Goal: Book appointment/travel/reservation

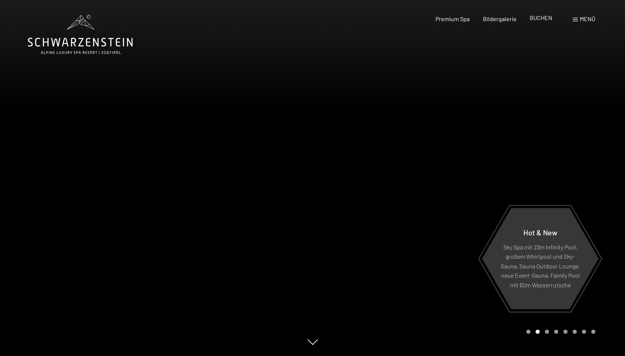
click at [546, 20] on span "BUCHEN" at bounding box center [541, 17] width 23 height 7
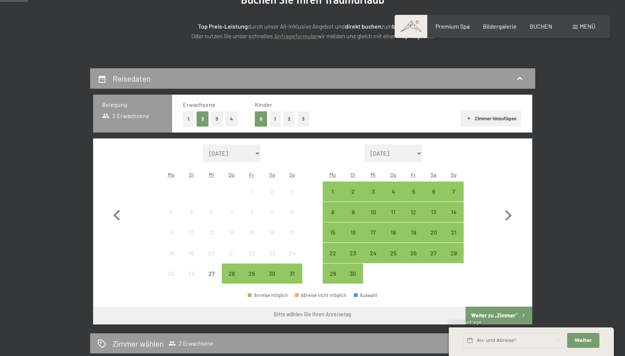
scroll to position [111, 0]
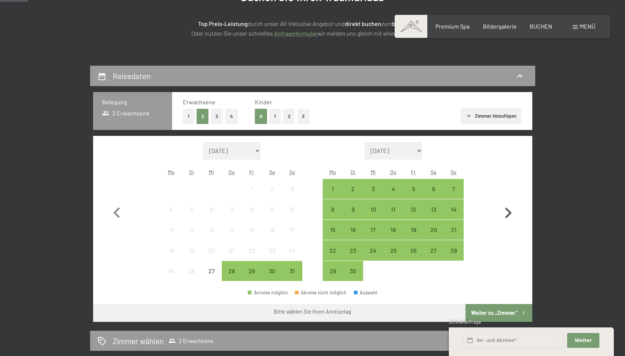
click at [505, 207] on icon "button" at bounding box center [509, 213] width 22 height 22
select select "2025-09-01"
select select "2025-10-01"
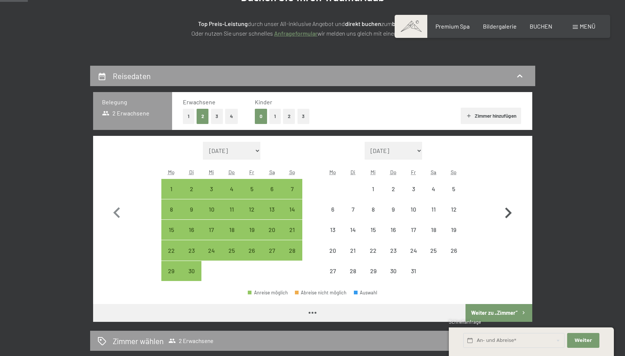
click at [505, 207] on icon "button" at bounding box center [509, 213] width 22 height 22
select select "2025-10-01"
select select "2025-11-01"
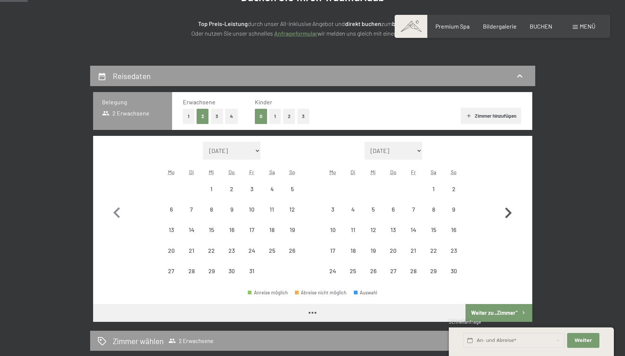
select select "2025-10-01"
select select "2025-11-01"
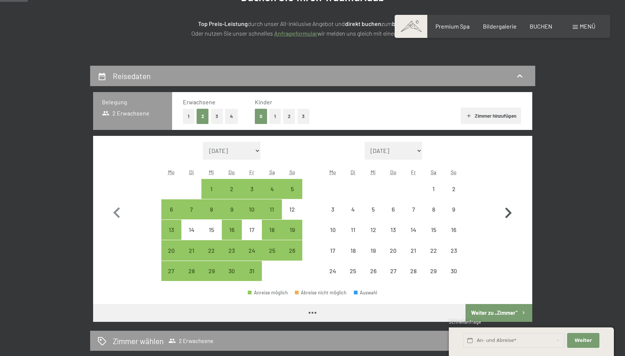
select select "2025-10-01"
select select "2025-11-01"
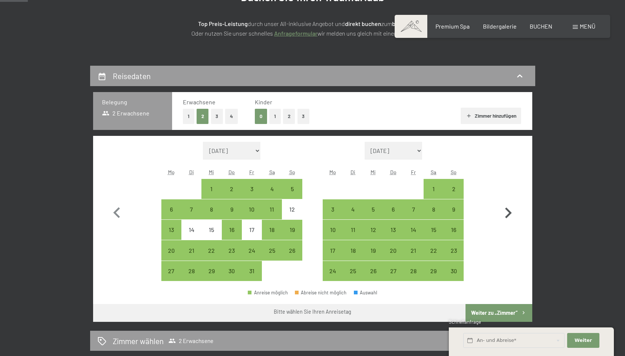
click at [505, 207] on icon "button" at bounding box center [509, 213] width 22 height 22
select select "2025-11-01"
select select "2025-12-01"
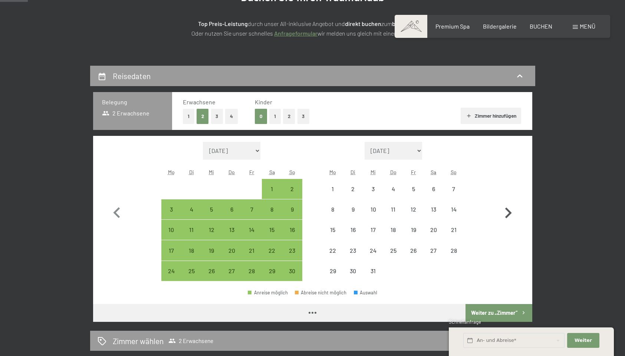
click at [505, 207] on icon "button" at bounding box center [509, 213] width 22 height 22
select select "2025-12-01"
select select "2026-01-01"
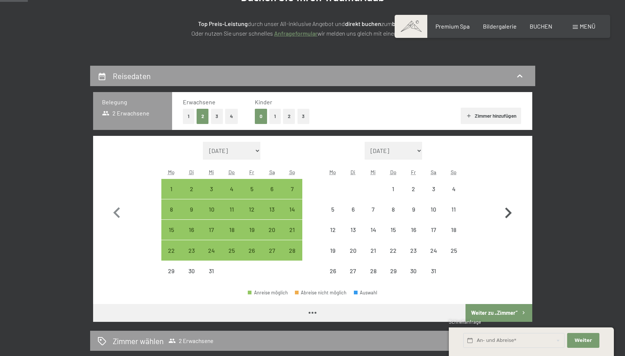
select select "2025-12-01"
select select "2026-01-01"
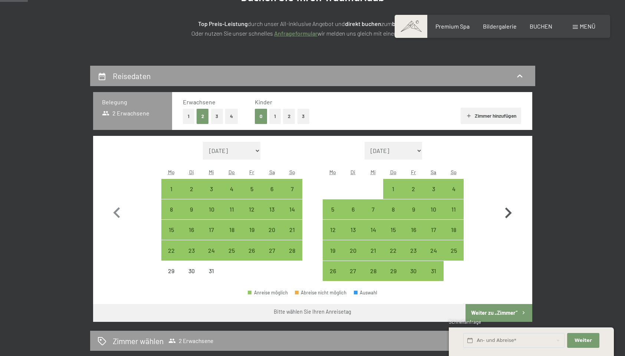
click at [505, 207] on icon "button" at bounding box center [509, 213] width 22 height 22
select select "2026-01-01"
select select "2026-02-01"
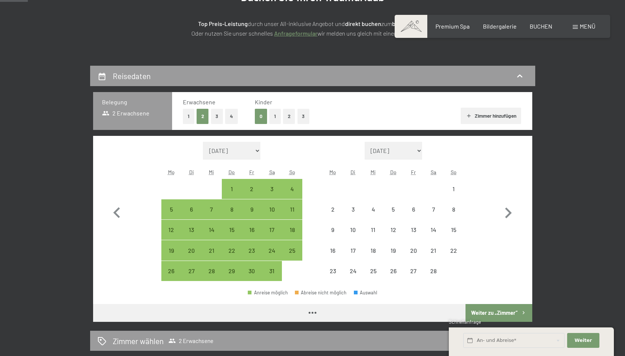
select select "2026-01-01"
select select "2026-02-01"
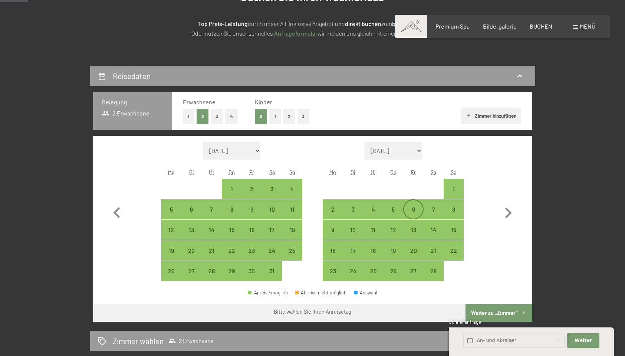
click at [415, 209] on div "6" at bounding box center [413, 215] width 19 height 19
select select "2026-01-01"
select select "2026-02-01"
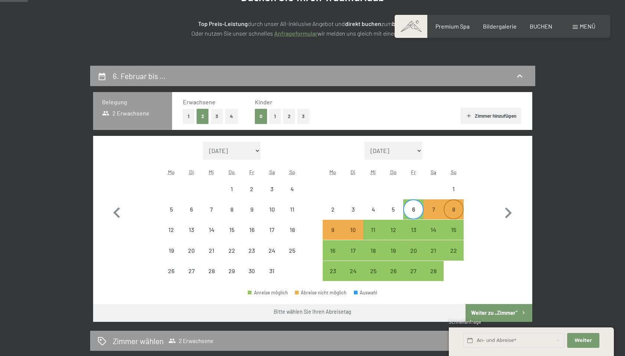
click at [462, 203] on div "8" at bounding box center [454, 209] width 20 height 20
select select "2026-01-01"
select select "2026-02-01"
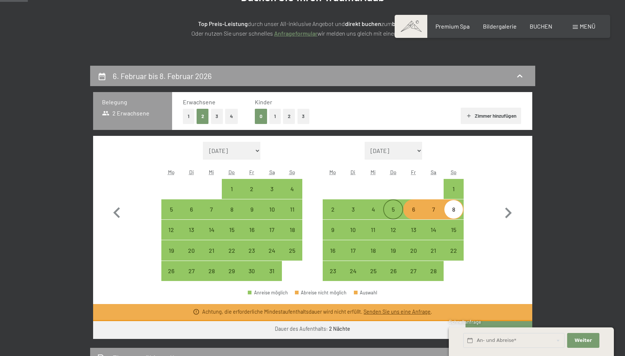
click at [394, 215] on div "5" at bounding box center [393, 215] width 19 height 19
select select "2026-01-01"
select select "2026-02-01"
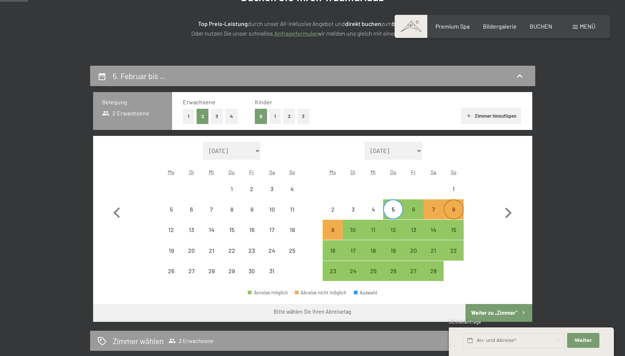
click at [452, 211] on div "8" at bounding box center [453, 215] width 19 height 19
select select "2026-01-01"
select select "2026-02-01"
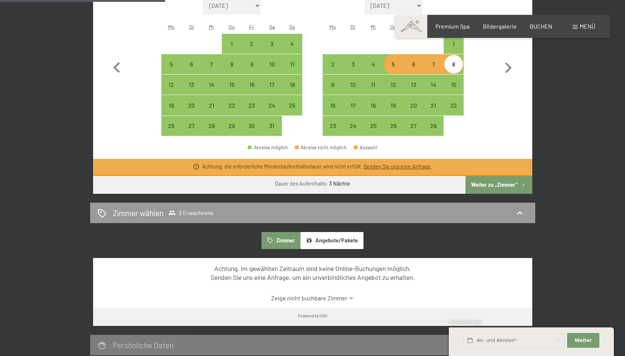
scroll to position [260, 0]
